Goal: Information Seeking & Learning: Learn about a topic

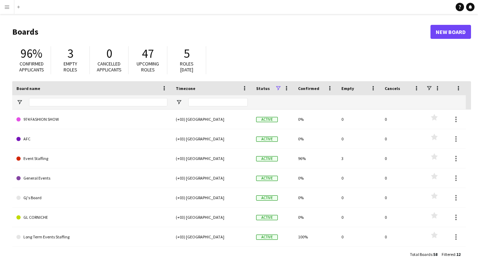
click at [8, 9] on app-icon "Menu" at bounding box center [7, 7] width 6 height 6
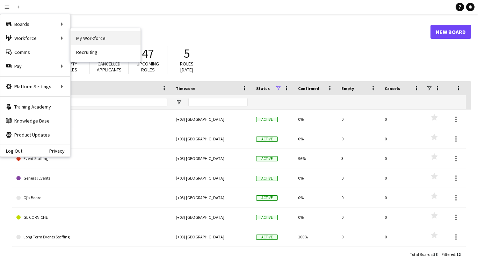
click at [93, 35] on link "My Workforce" at bounding box center [106, 38] width 70 height 14
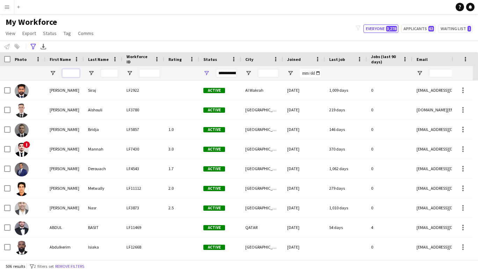
click at [71, 70] on input "First Name Filter Input" at bounding box center [70, 73] width 17 height 8
click at [112, 74] on input "Last Name Filter Input" at bounding box center [109, 73] width 17 height 8
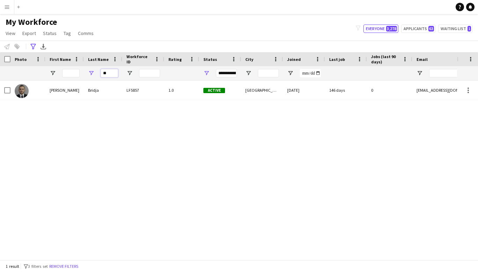
type input "*"
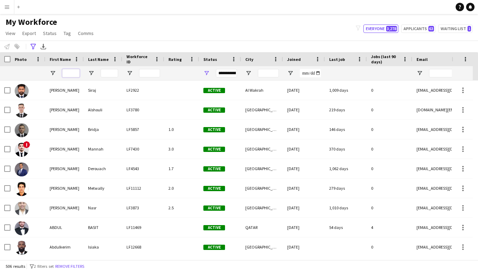
click at [69, 72] on input "First Name Filter Input" at bounding box center [70, 73] width 17 height 8
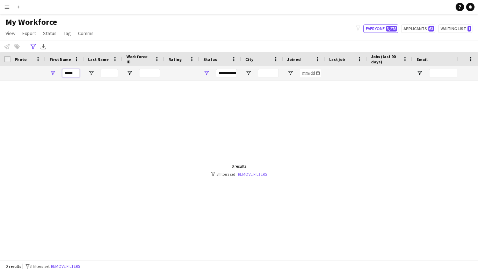
type input "*****"
click at [256, 173] on link "Remove filters" at bounding box center [252, 173] width 29 height 5
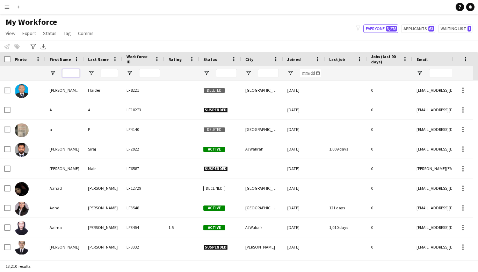
click at [72, 72] on input "First Name Filter Input" at bounding box center [70, 73] width 17 height 8
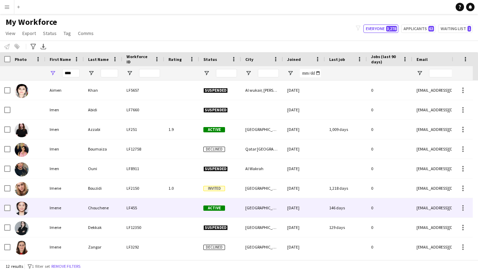
click at [63, 212] on div "Imene" at bounding box center [64, 207] width 38 height 19
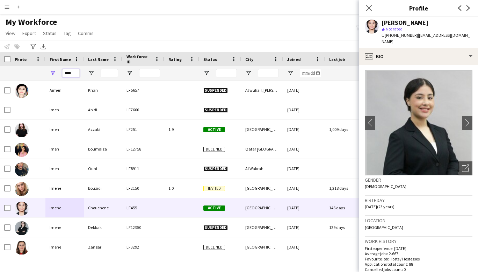
click at [74, 76] on input "****" at bounding box center [70, 73] width 17 height 8
type input "*"
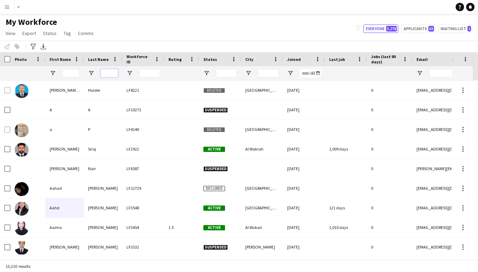
click at [108, 76] on input "Last Name Filter Input" at bounding box center [109, 73] width 17 height 8
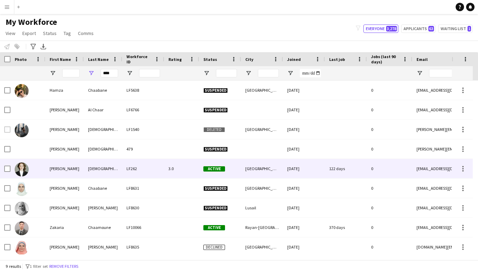
click at [68, 169] on div "[PERSON_NAME]" at bounding box center [64, 168] width 38 height 19
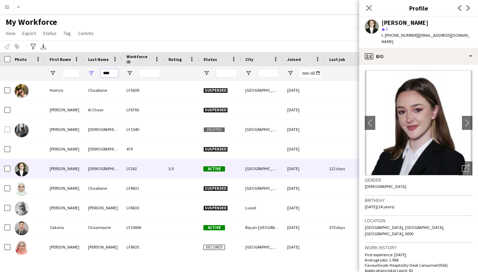
click at [114, 72] on input "****" at bounding box center [109, 73] width 17 height 8
type input "*"
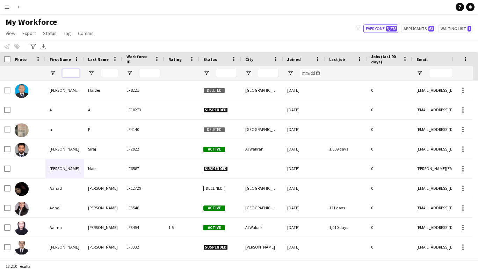
click at [71, 73] on input "First Name Filter Input" at bounding box center [70, 73] width 17 height 8
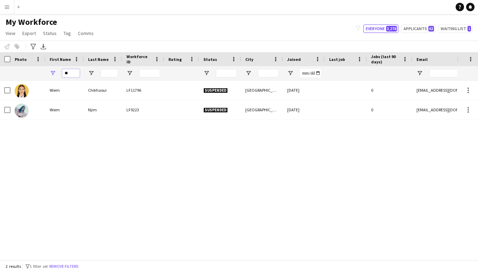
type input "*"
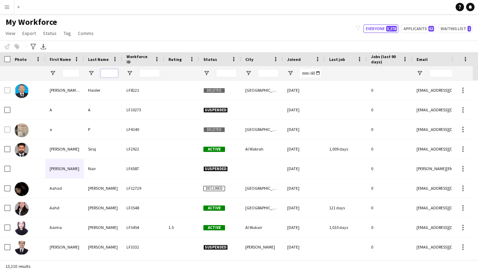
click at [107, 72] on input "Last Name Filter Input" at bounding box center [109, 73] width 17 height 8
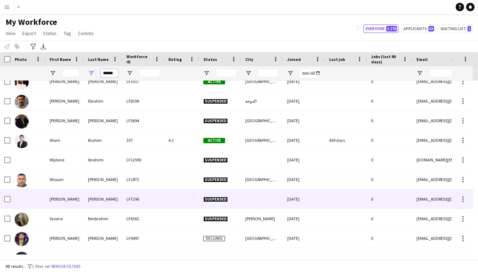
scroll to position [1550, 0]
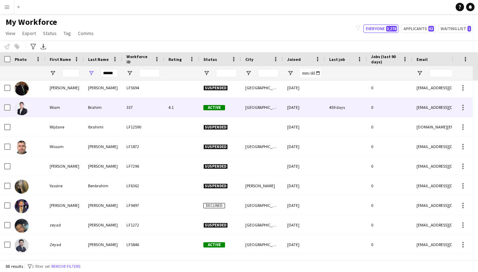
click at [59, 110] on div "Wiam" at bounding box center [64, 107] width 38 height 19
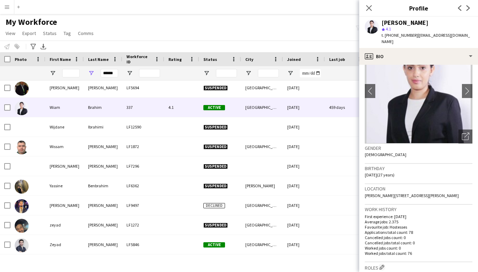
scroll to position [0, 0]
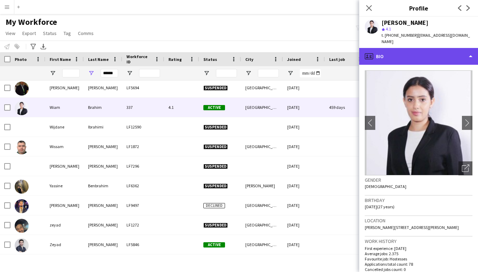
click at [469, 54] on div "profile Bio" at bounding box center [419, 56] width 119 height 17
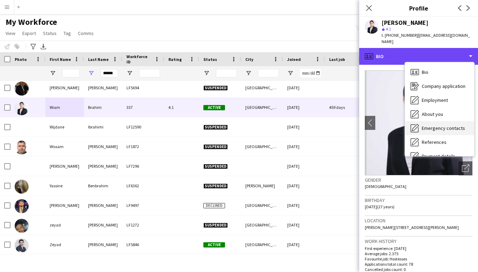
scroll to position [66, 0]
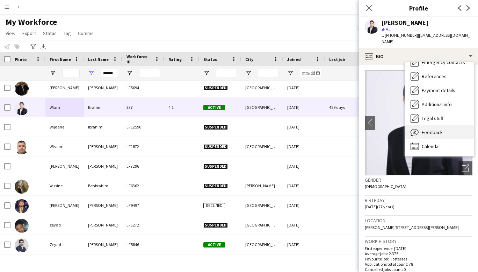
click at [434, 125] on div "Feedback Feedback" at bounding box center [439, 132] width 69 height 14
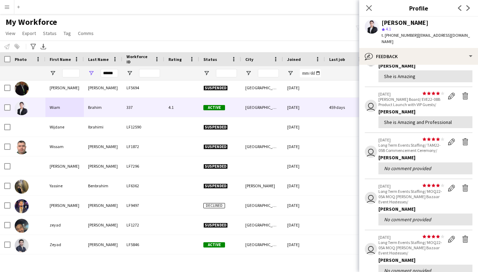
scroll to position [52, 0]
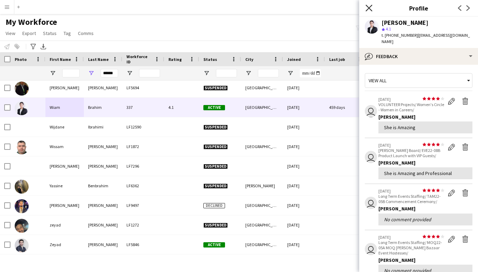
click at [367, 10] on icon "Close pop-in" at bounding box center [369, 8] width 7 height 7
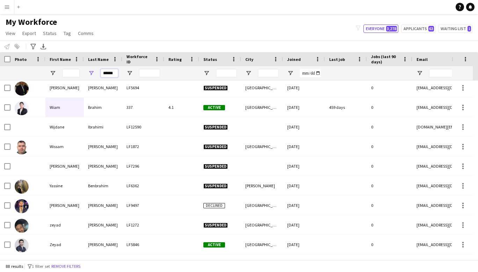
click at [118, 73] on input "******" at bounding box center [109, 73] width 17 height 8
type input "*"
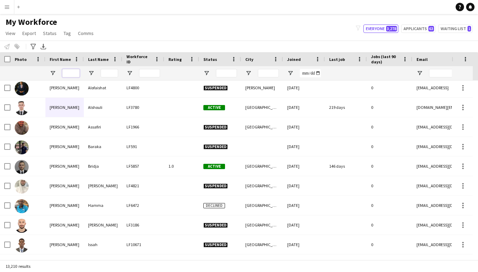
click at [74, 69] on input "First Name Filter Input" at bounding box center [70, 73] width 17 height 8
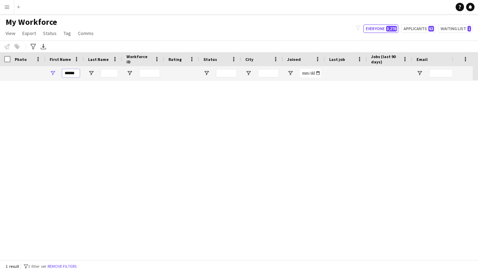
scroll to position [0, 0]
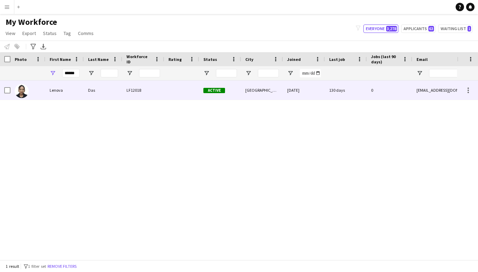
click at [59, 90] on div "Lenova" at bounding box center [64, 89] width 38 height 19
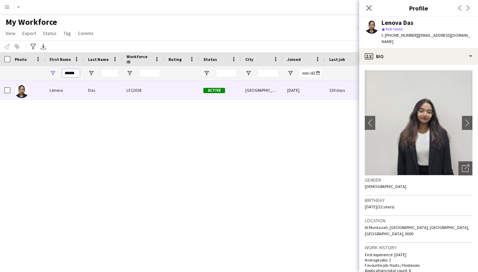
click at [78, 73] on input "******" at bounding box center [70, 73] width 17 height 8
type input "*"
type input "***"
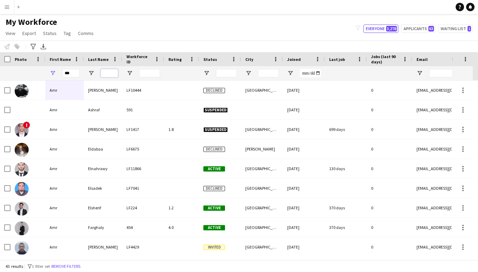
click at [113, 73] on input "Last Name Filter Input" at bounding box center [109, 73] width 17 height 8
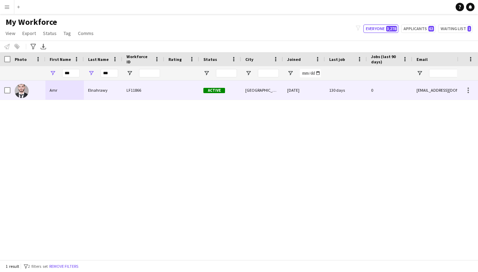
click at [57, 90] on div "Amr" at bounding box center [64, 89] width 38 height 19
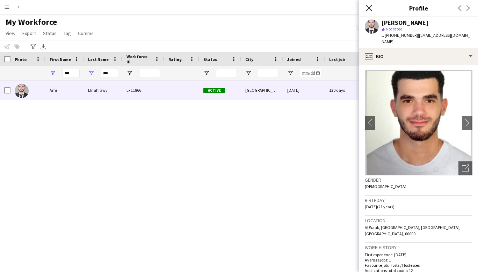
click at [369, 8] on icon at bounding box center [369, 8] width 7 height 7
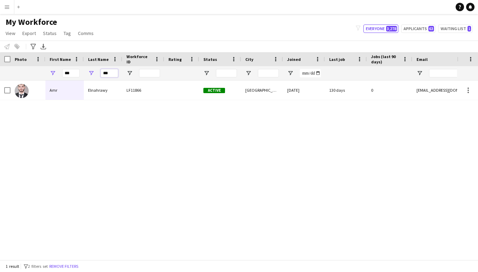
click at [113, 71] on input "***" at bounding box center [109, 73] width 17 height 8
type input "*"
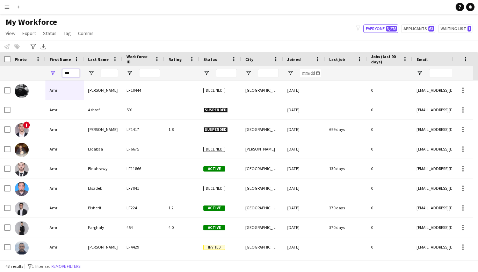
click at [75, 73] on input "***" at bounding box center [70, 73] width 17 height 8
type input "*"
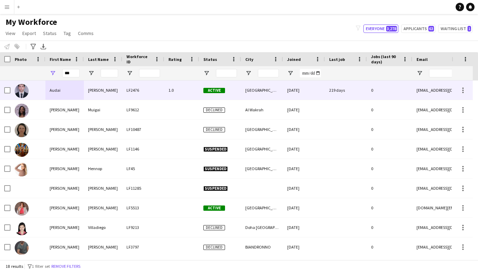
click at [58, 94] on div "Audai" at bounding box center [64, 89] width 38 height 19
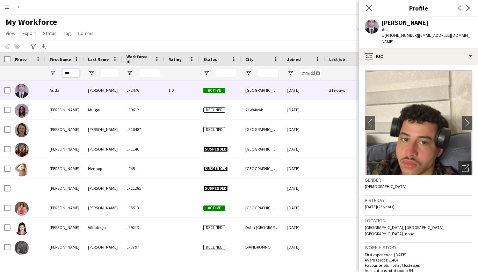
click at [73, 73] on input "***" at bounding box center [70, 73] width 17 height 8
type input "*"
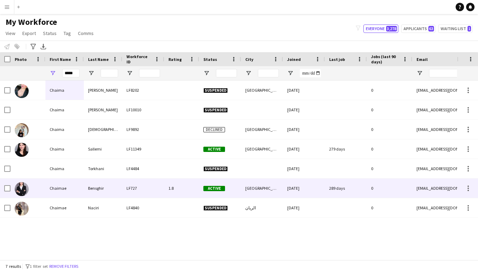
click at [58, 189] on div "Chaimae" at bounding box center [64, 187] width 38 height 19
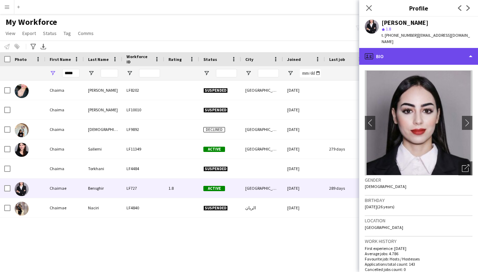
click at [460, 49] on div "profile Bio" at bounding box center [419, 56] width 119 height 17
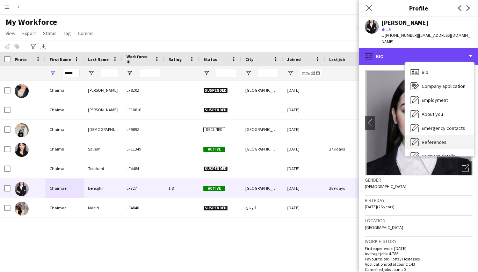
scroll to position [66, 0]
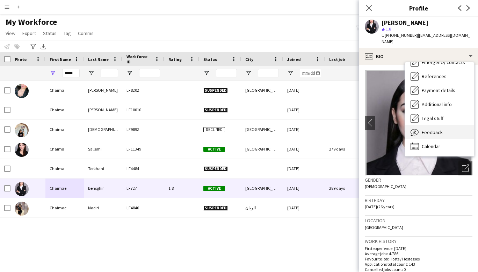
click at [436, 129] on span "Feedback" at bounding box center [432, 132] width 21 height 6
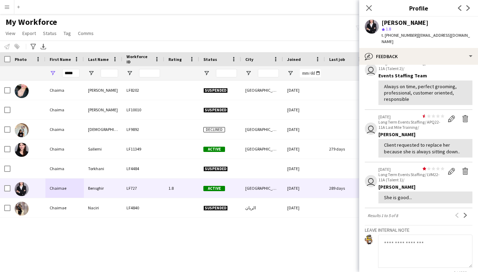
scroll to position [0, 0]
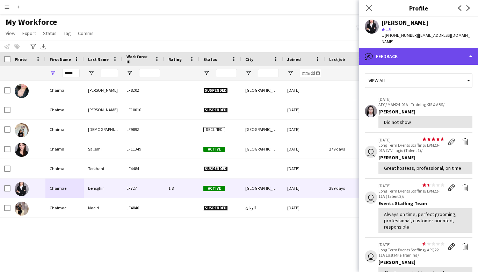
click at [470, 53] on div "bubble-pencil Feedback" at bounding box center [419, 56] width 119 height 17
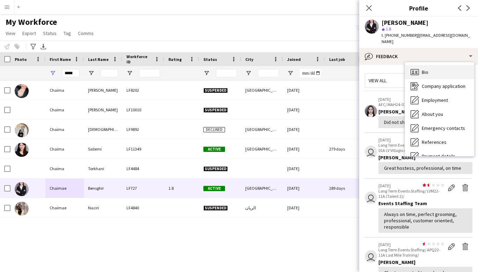
click at [439, 65] on div "Bio Bio" at bounding box center [439, 72] width 69 height 14
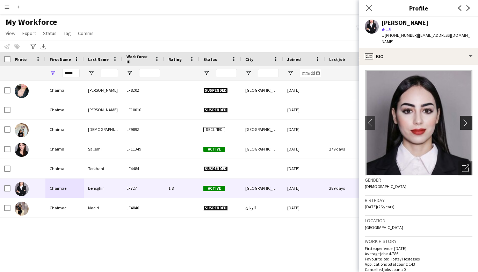
click at [462, 119] on app-icon "chevron-right" at bounding box center [467, 122] width 11 height 7
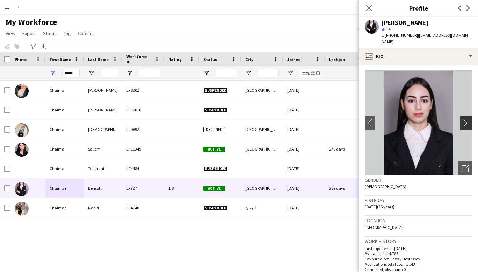
click at [462, 119] on app-icon "chevron-right" at bounding box center [467, 122] width 11 height 7
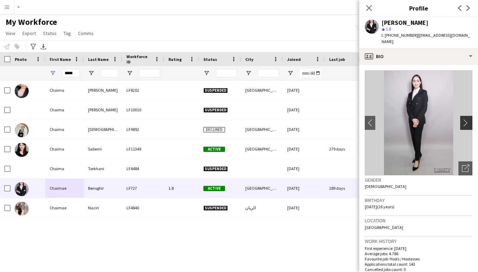
click at [462, 119] on app-icon "chevron-right" at bounding box center [467, 122] width 11 height 7
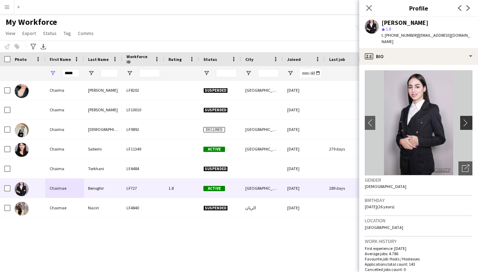
click at [462, 119] on app-icon "chevron-right" at bounding box center [467, 122] width 11 height 7
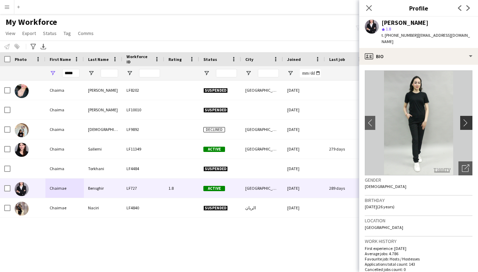
click at [462, 119] on app-icon "chevron-right" at bounding box center [467, 122] width 11 height 7
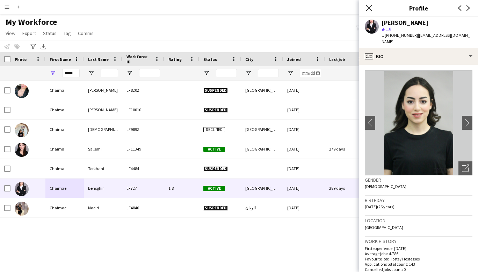
click at [368, 7] on icon at bounding box center [369, 8] width 7 height 7
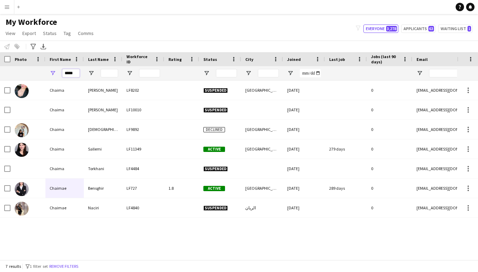
click at [77, 76] on input "*****" at bounding box center [70, 73] width 17 height 8
type input "*"
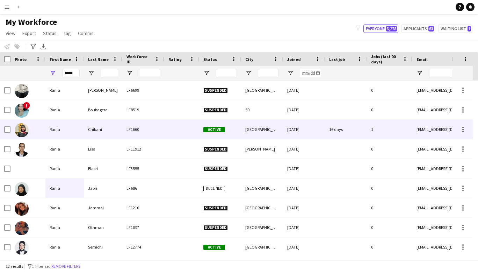
click at [97, 130] on div "Chibani" at bounding box center [103, 129] width 38 height 19
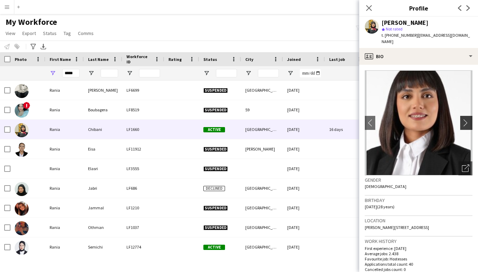
click at [462, 119] on app-icon "chevron-right" at bounding box center [467, 122] width 11 height 7
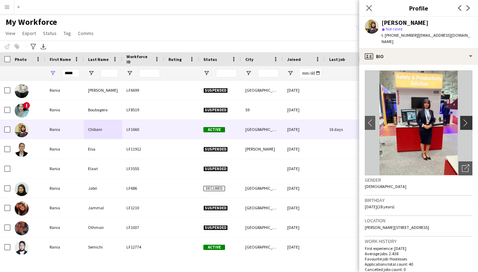
click at [462, 119] on app-icon "chevron-right" at bounding box center [467, 122] width 11 height 7
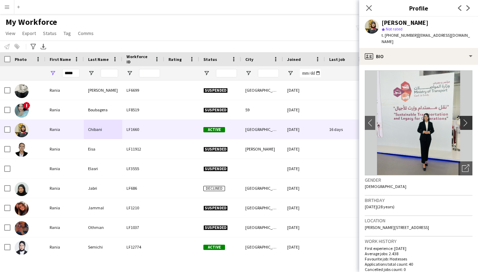
click at [462, 119] on app-icon "chevron-right" at bounding box center [467, 122] width 11 height 7
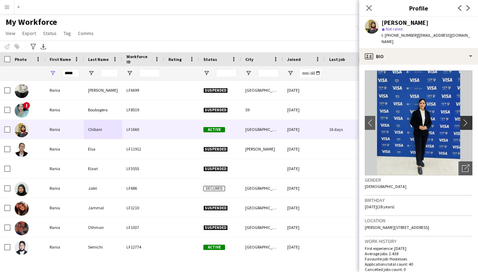
click at [462, 119] on app-icon "chevron-right" at bounding box center [467, 122] width 11 height 7
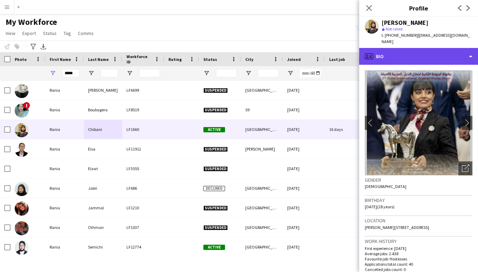
click at [446, 51] on div "profile Bio" at bounding box center [419, 56] width 119 height 17
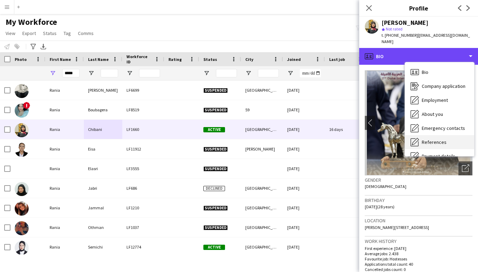
scroll to position [66, 0]
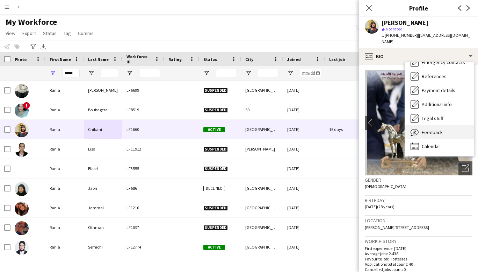
click at [435, 125] on div "Feedback Feedback" at bounding box center [439, 132] width 69 height 14
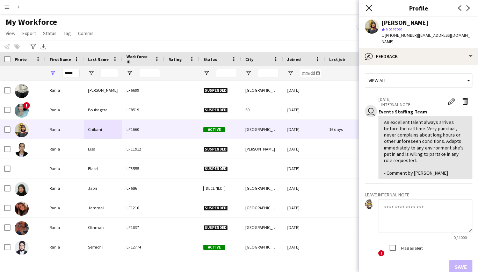
click at [368, 10] on icon "Close pop-in" at bounding box center [369, 8] width 7 height 7
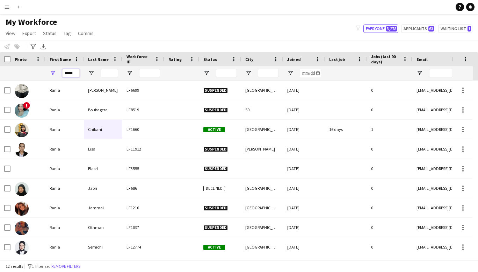
click at [76, 72] on input "*****" at bounding box center [70, 73] width 17 height 8
type input "*"
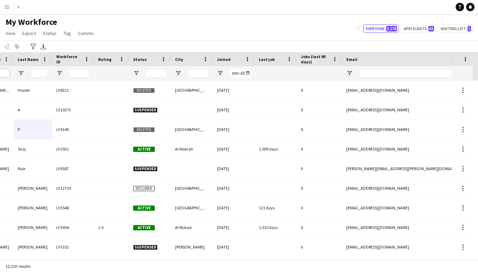
scroll to position [0, 91]
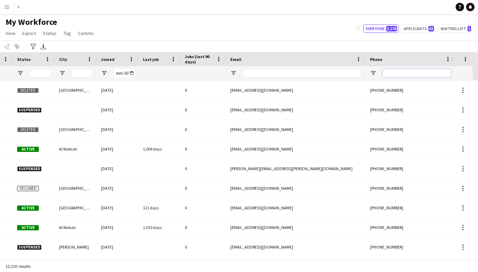
click at [396, 74] on input "Phone Filter Input" at bounding box center [417, 73] width 69 height 8
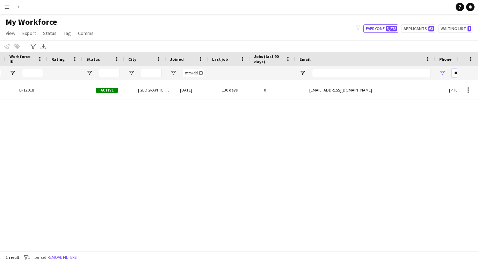
scroll to position [0, 117]
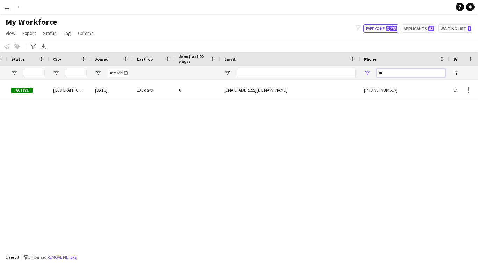
type input "*"
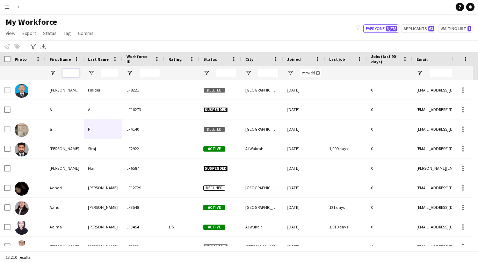
click at [73, 74] on input "First Name Filter Input" at bounding box center [70, 73] width 17 height 8
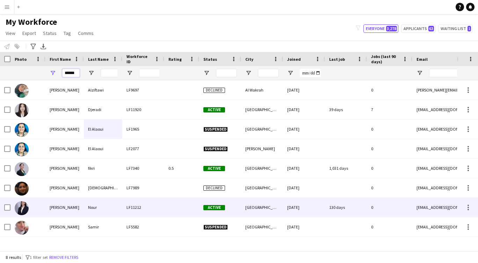
type input "******"
click at [61, 203] on div "[PERSON_NAME]" at bounding box center [64, 207] width 38 height 19
